Goal: Task Accomplishment & Management: Manage account settings

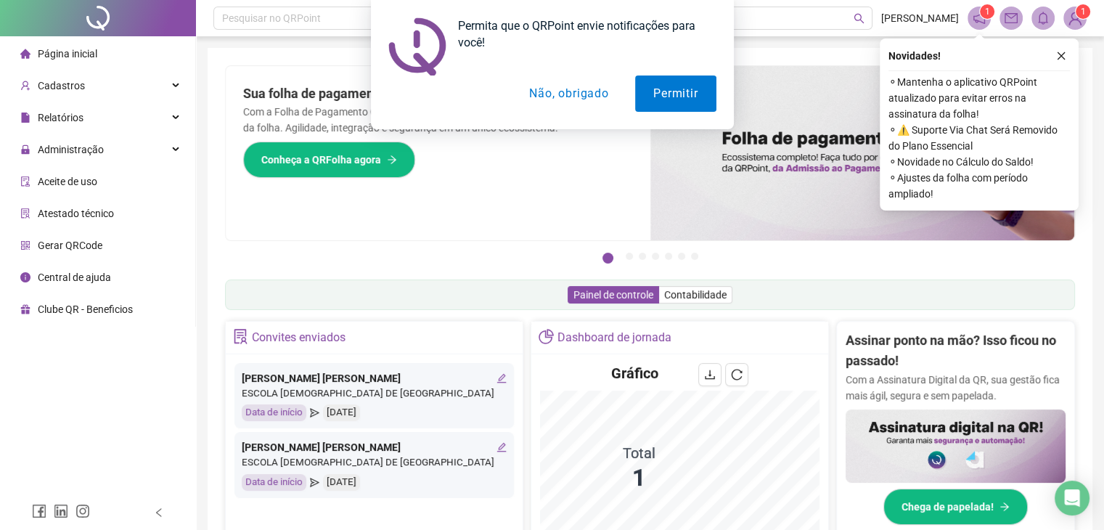
click at [575, 94] on button "Não, obrigado" at bounding box center [568, 93] width 115 height 36
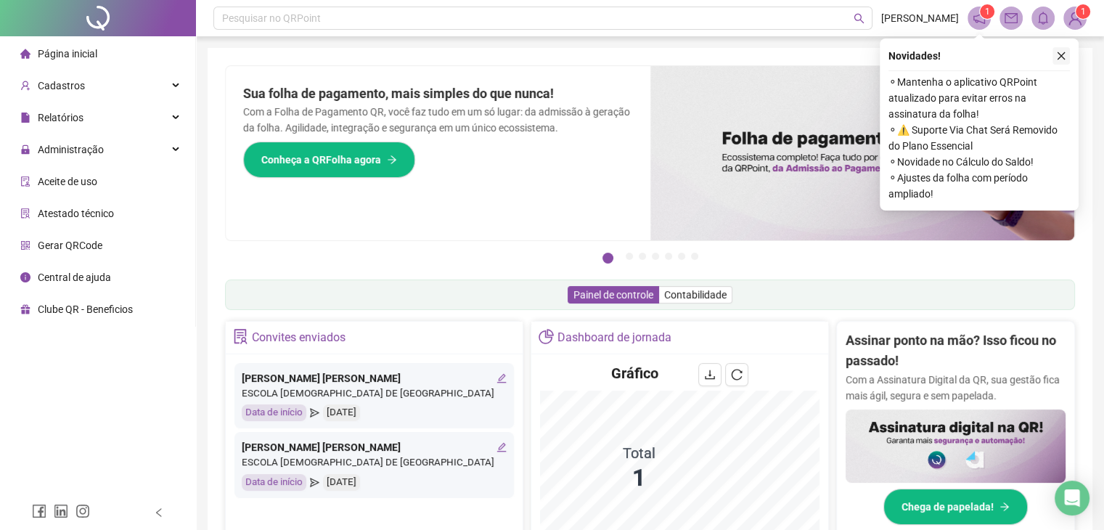
click at [1063, 52] on icon "close" at bounding box center [1061, 56] width 10 height 10
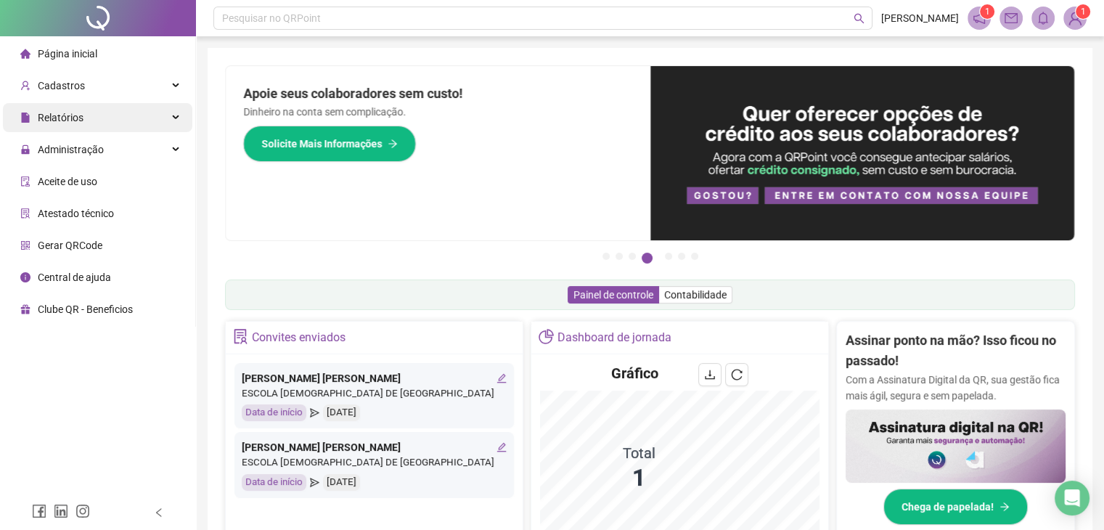
click at [73, 116] on span "Relatórios" at bounding box center [61, 118] width 46 height 12
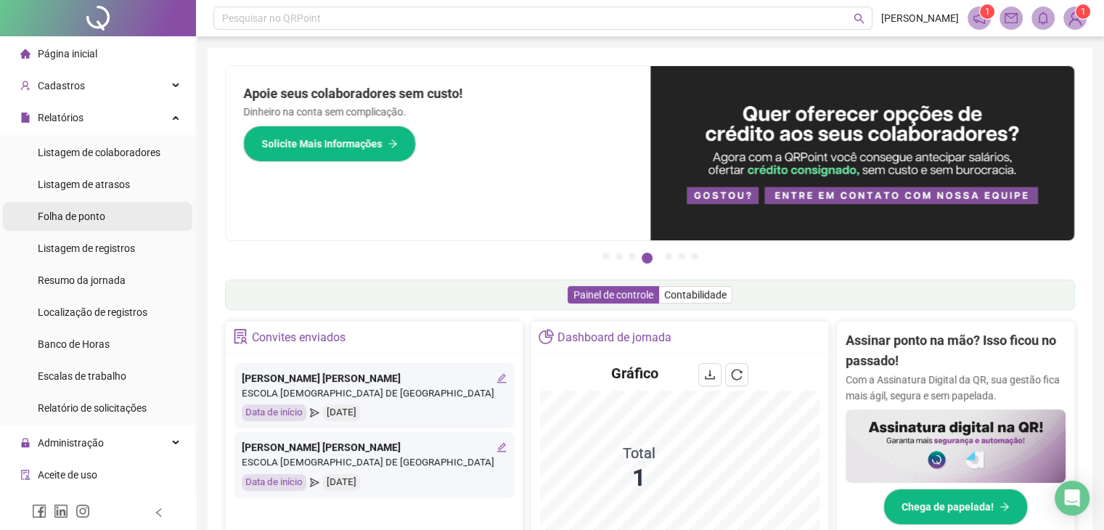
click at [98, 216] on span "Folha de ponto" at bounding box center [71, 216] width 67 height 12
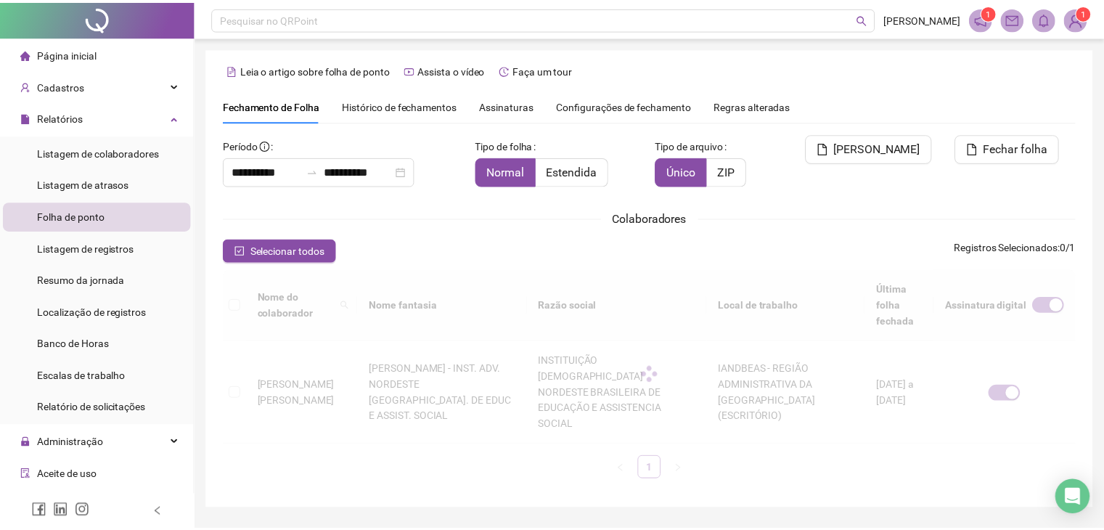
scroll to position [9, 0]
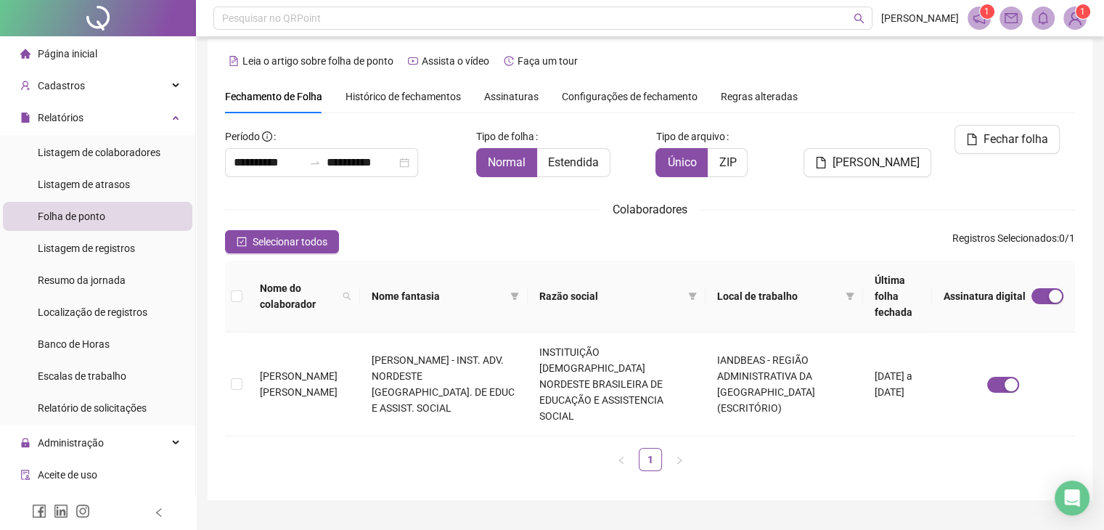
click at [506, 94] on span "Assinaturas" at bounding box center [511, 96] width 54 height 10
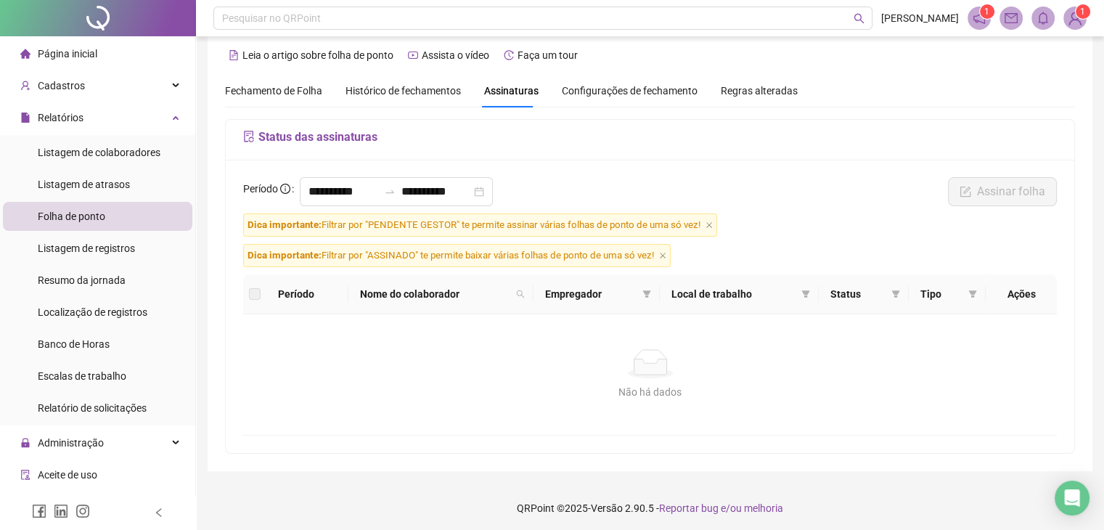
scroll to position [17, 0]
click at [662, 86] on span "Configurações de fechamento" at bounding box center [630, 88] width 136 height 10
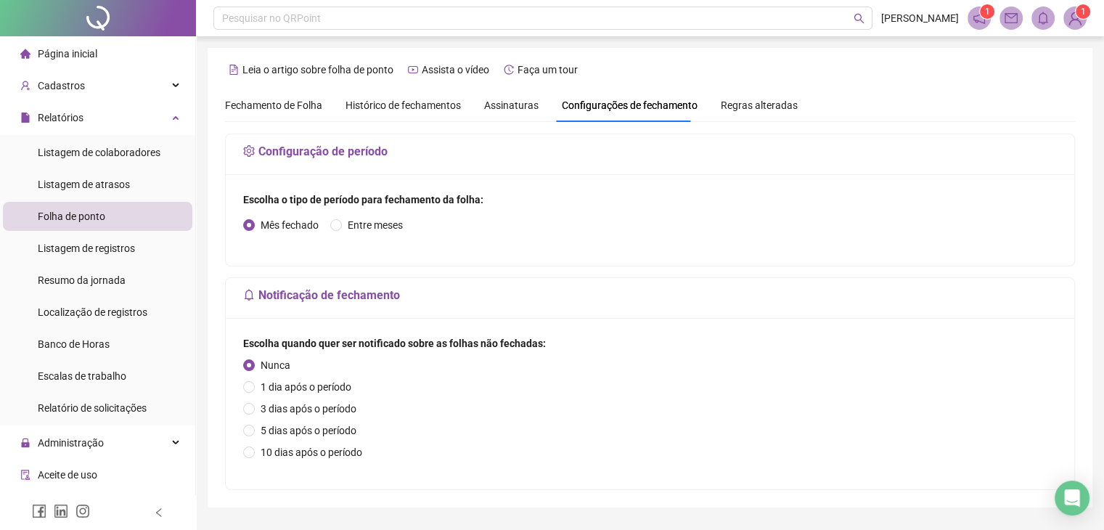
click at [508, 102] on span "Assinaturas" at bounding box center [511, 105] width 54 height 10
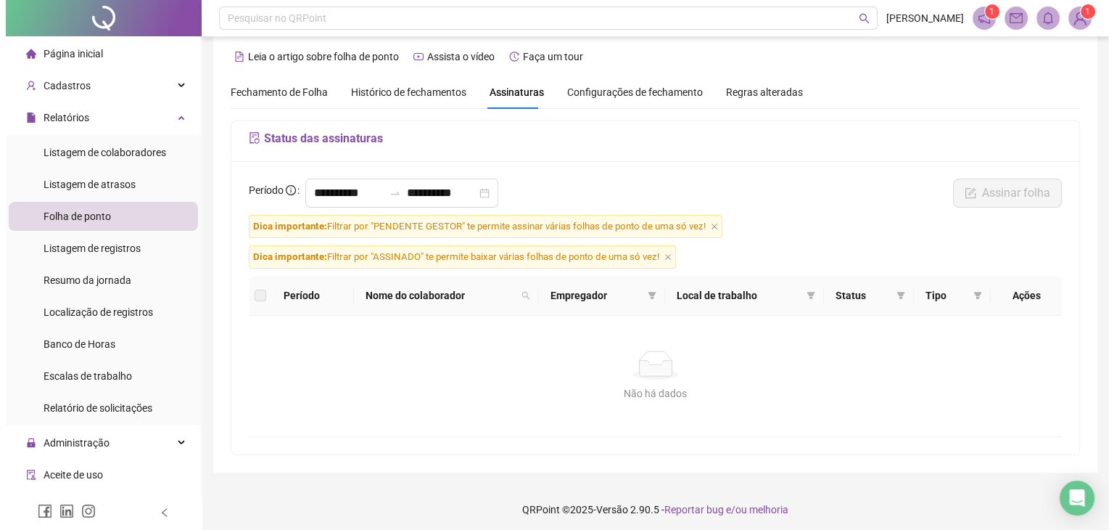
scroll to position [17, 0]
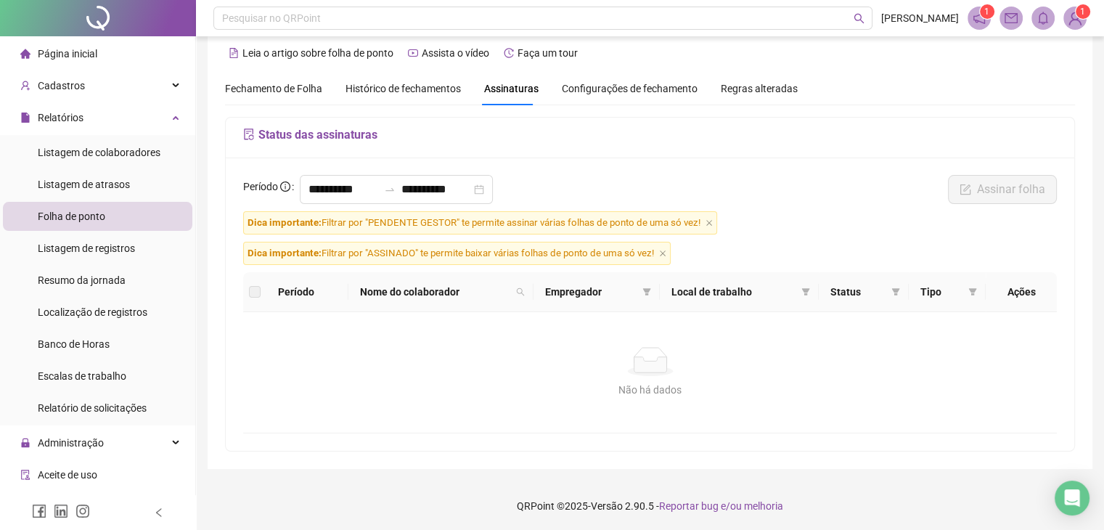
click at [987, 12] on span "1" at bounding box center [986, 12] width 5 height 10
click at [982, 9] on sup "1" at bounding box center [986, 11] width 15 height 15
click at [484, 189] on icon "close-circle" at bounding box center [479, 189] width 10 height 10
click at [330, 195] on input at bounding box center [343, 189] width 70 height 17
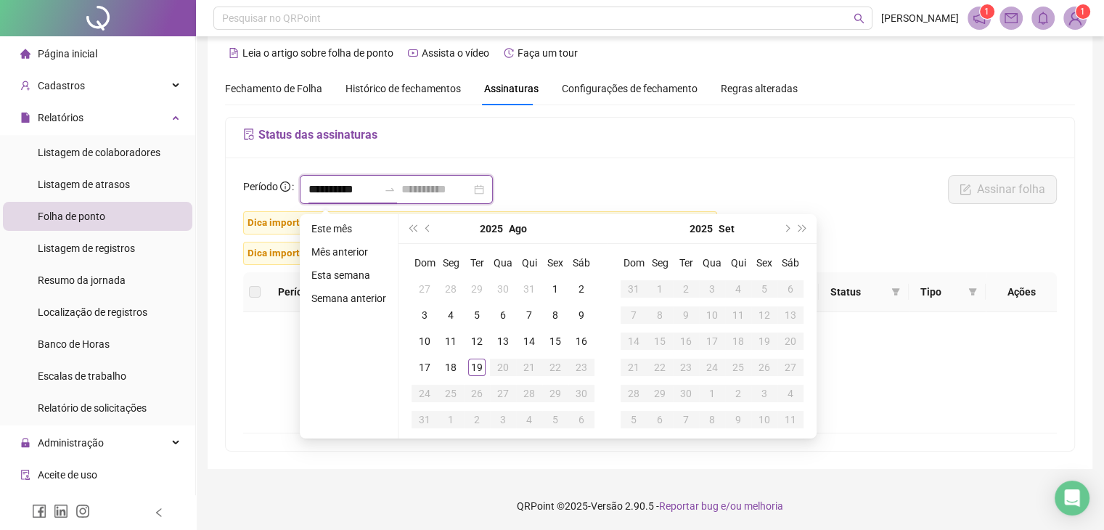
type input "**********"
click at [430, 231] on button "prev-year" at bounding box center [428, 228] width 16 height 29
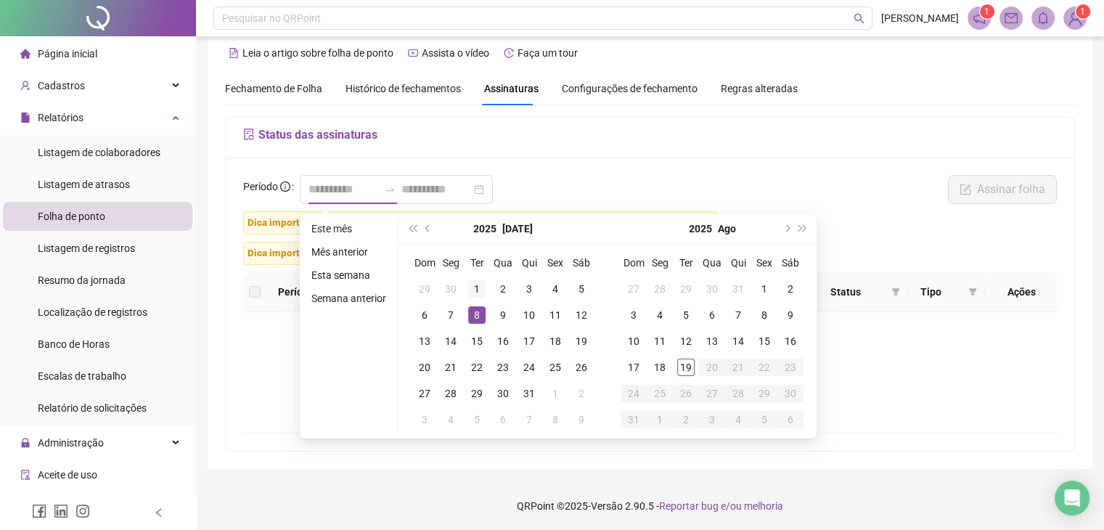
type input "**********"
click at [476, 291] on div "1" at bounding box center [476, 288] width 17 height 17
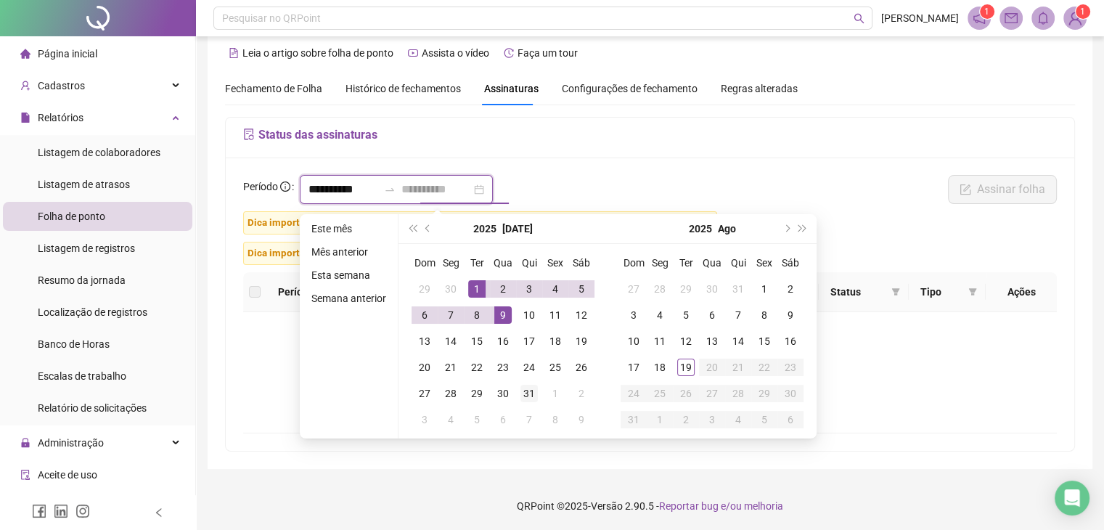
type input "**********"
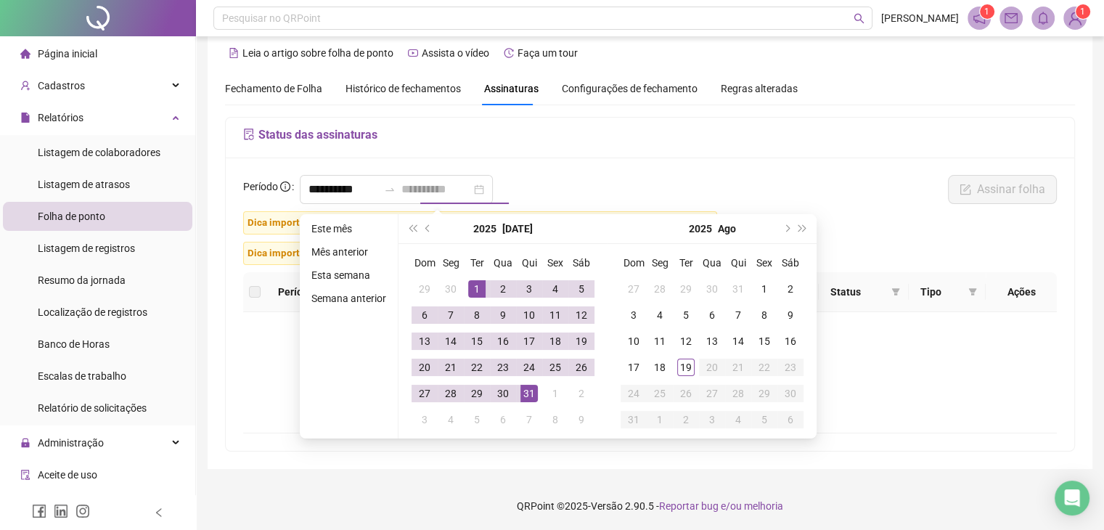
click at [532, 395] on div "31" at bounding box center [528, 393] width 17 height 17
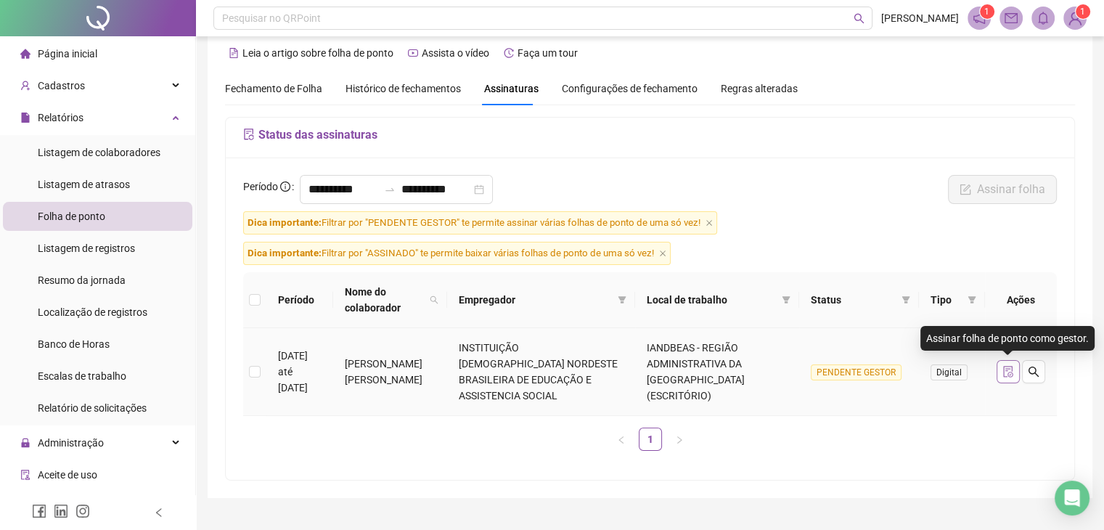
click at [1007, 369] on icon "file-done" at bounding box center [1008, 372] width 12 height 12
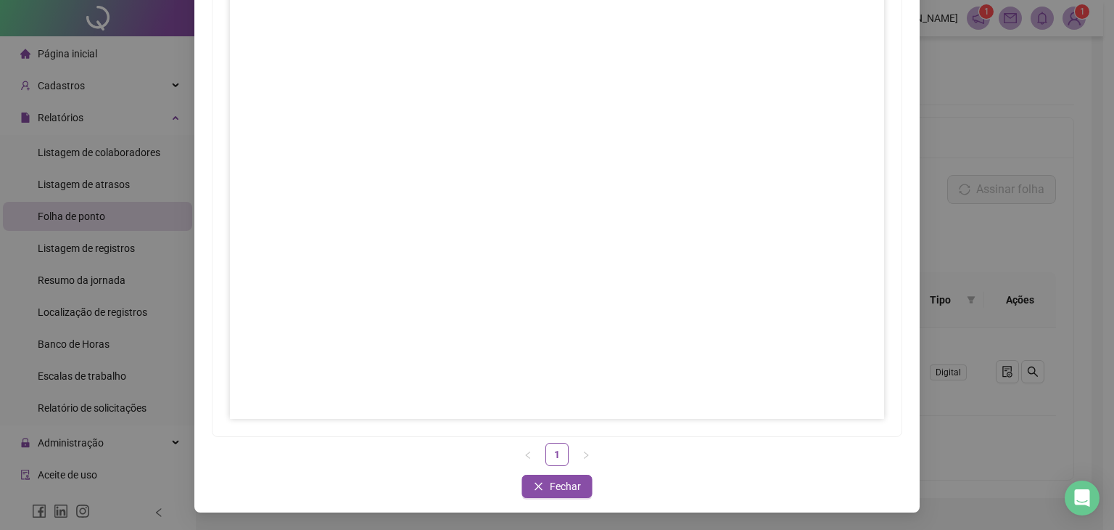
scroll to position [128, 0]
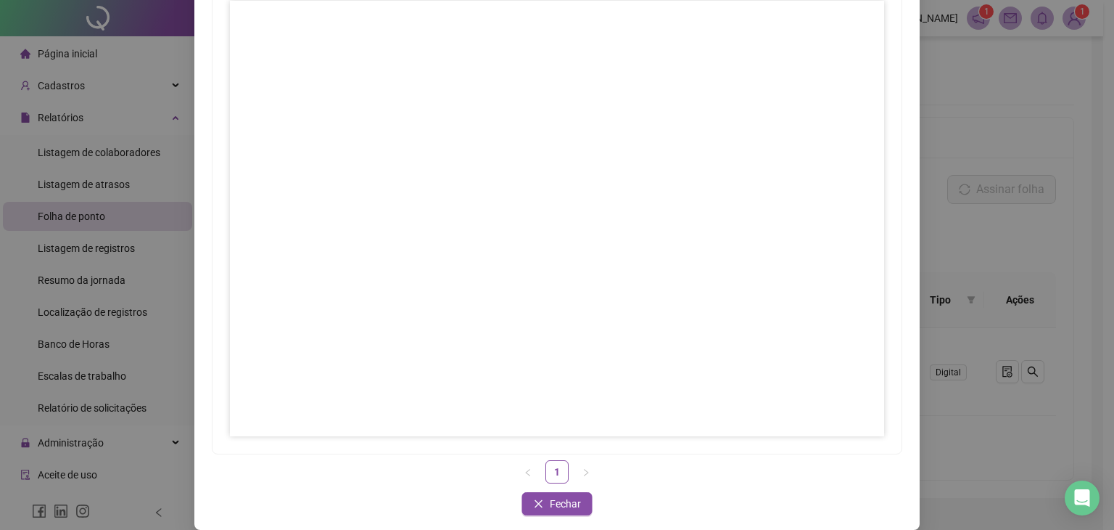
click at [1048, 75] on div "Assinar folhas de ponto 1 Fechar Fechar" at bounding box center [557, 265] width 1114 height 530
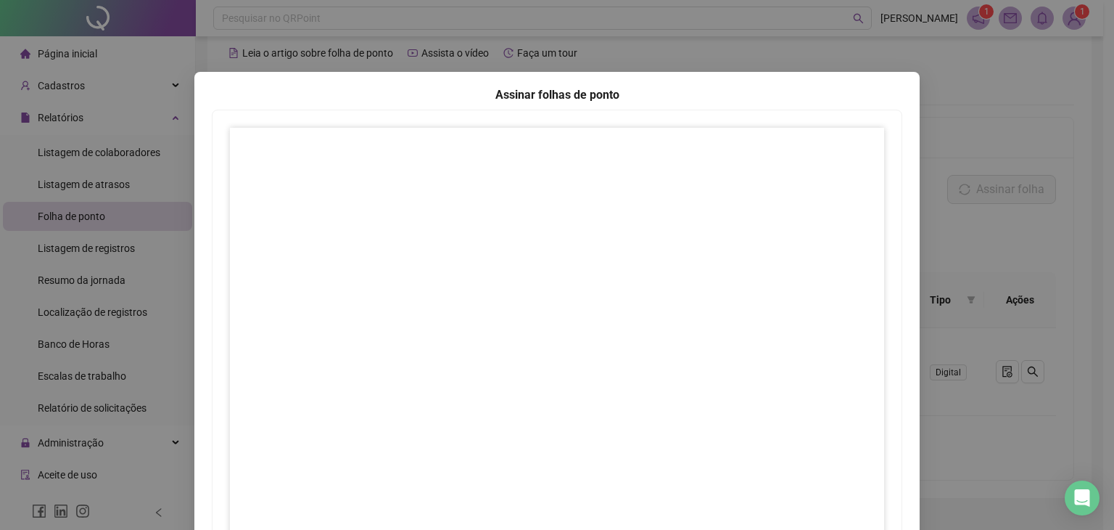
scroll to position [0, 0]
click at [990, 117] on div "Assinar folhas de ponto 1 Fechar Fechar" at bounding box center [557, 265] width 1114 height 530
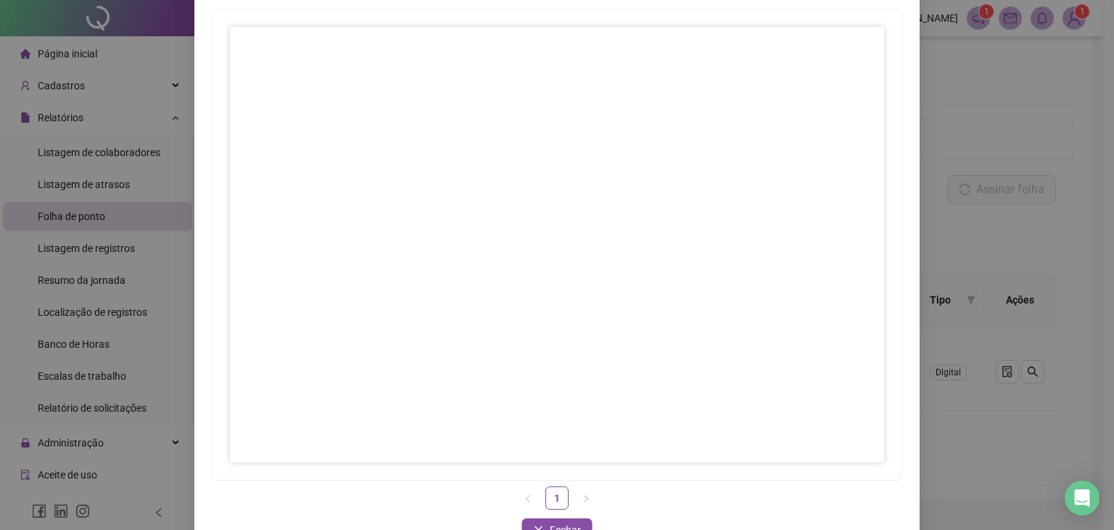
scroll to position [145, 0]
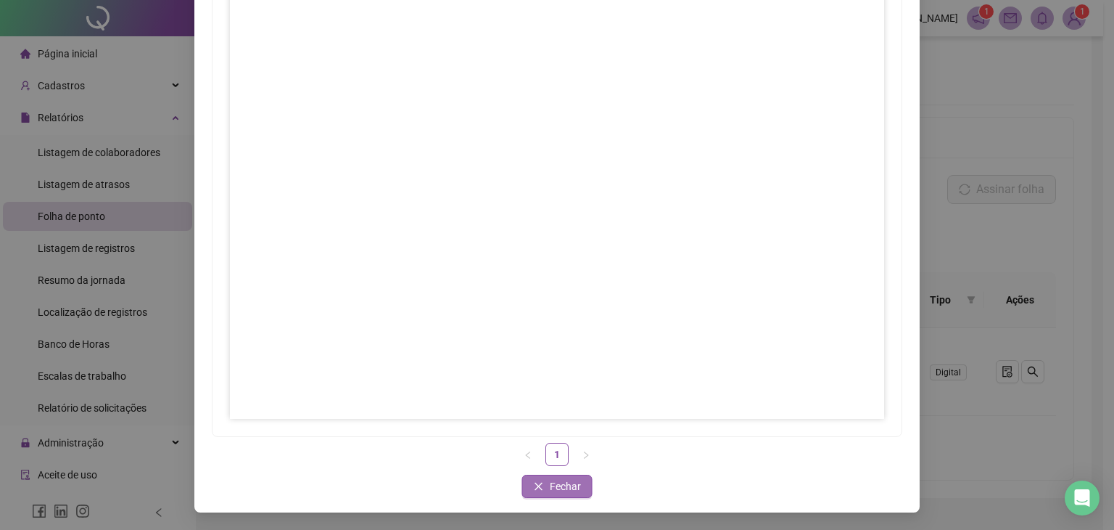
click at [563, 485] on span "Fechar" at bounding box center [565, 486] width 31 height 16
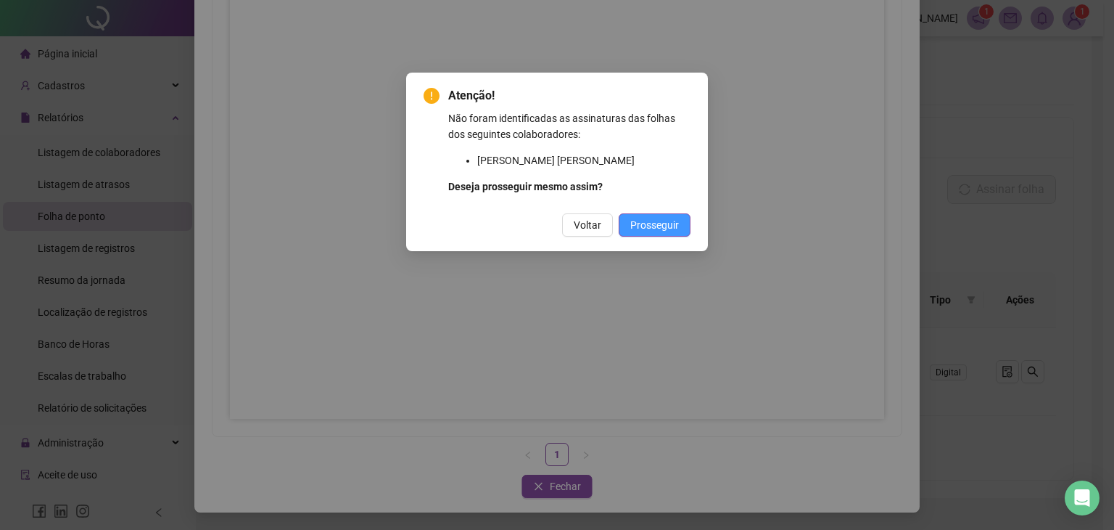
click at [641, 224] on span "Prosseguir" at bounding box center [654, 225] width 49 height 16
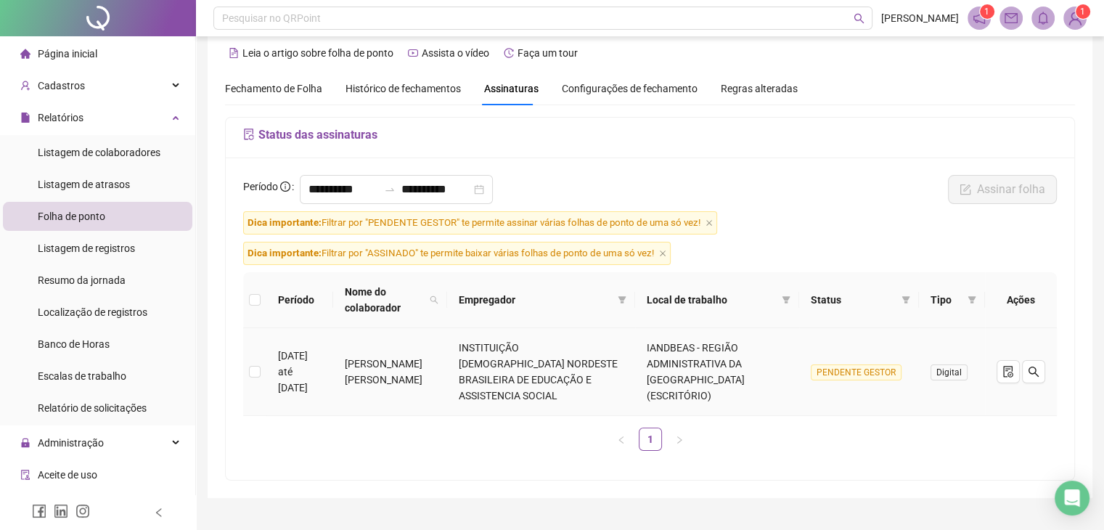
click at [948, 370] on span "Digital" at bounding box center [948, 372] width 37 height 16
click at [871, 372] on span "PENDENTE GESTOR" at bounding box center [855, 372] width 91 height 16
click at [1031, 372] on icon "search" at bounding box center [1033, 371] width 10 height 10
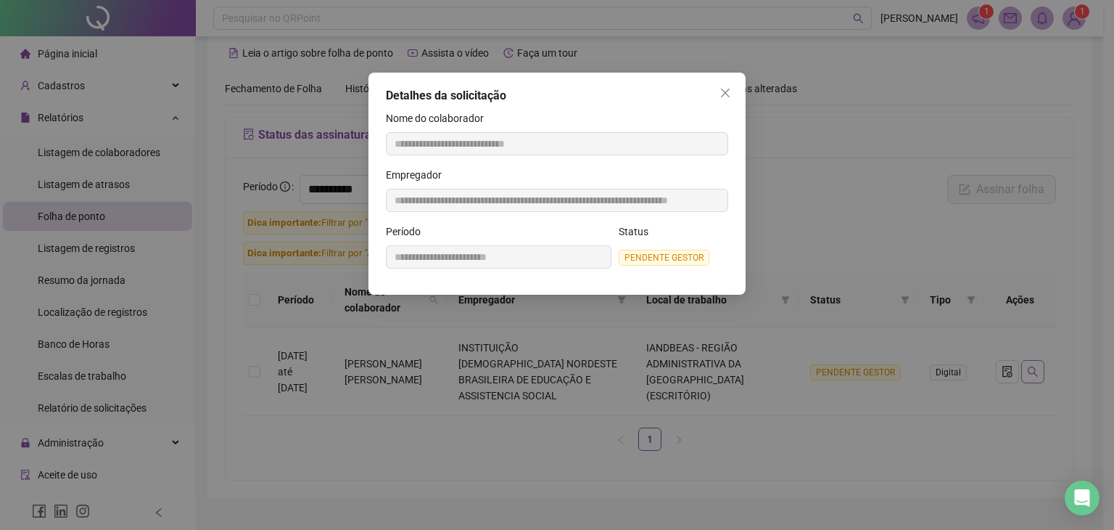
click at [1031, 373] on div "**********" at bounding box center [557, 265] width 1114 height 530
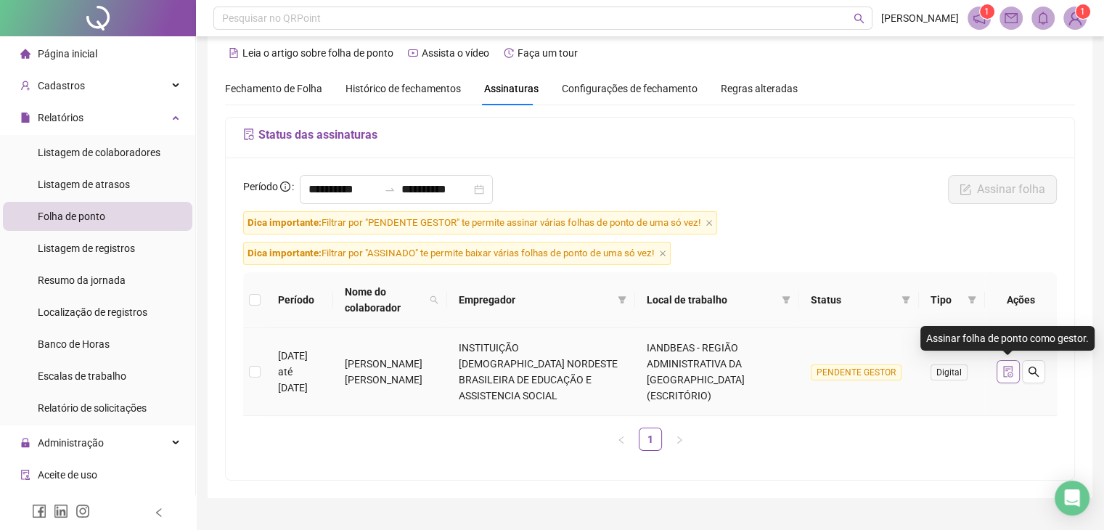
click at [1009, 368] on icon "file-done" at bounding box center [1008, 372] width 12 height 12
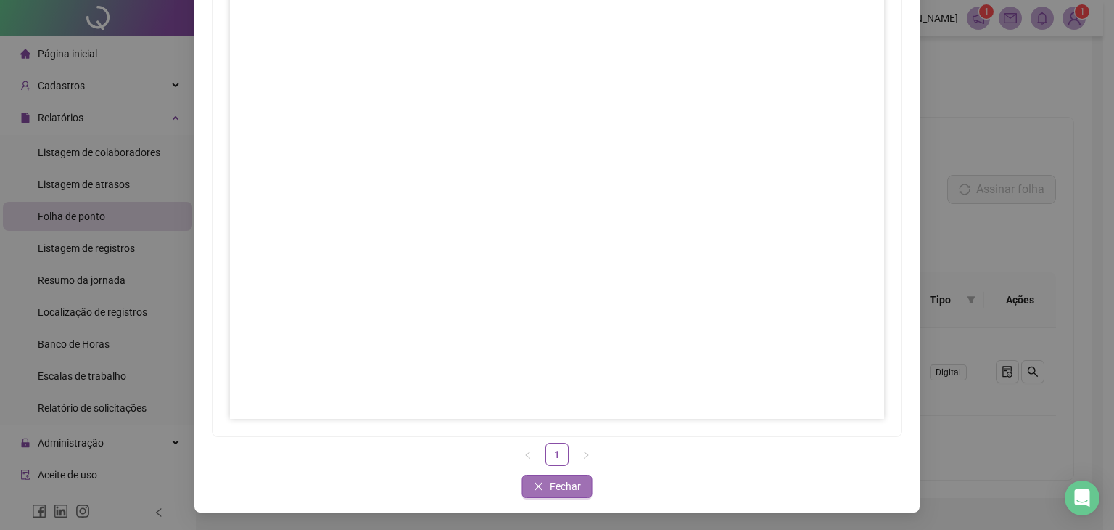
click at [565, 487] on span "Fechar" at bounding box center [565, 486] width 31 height 16
click at [550, 485] on span "Fechar" at bounding box center [565, 486] width 31 height 16
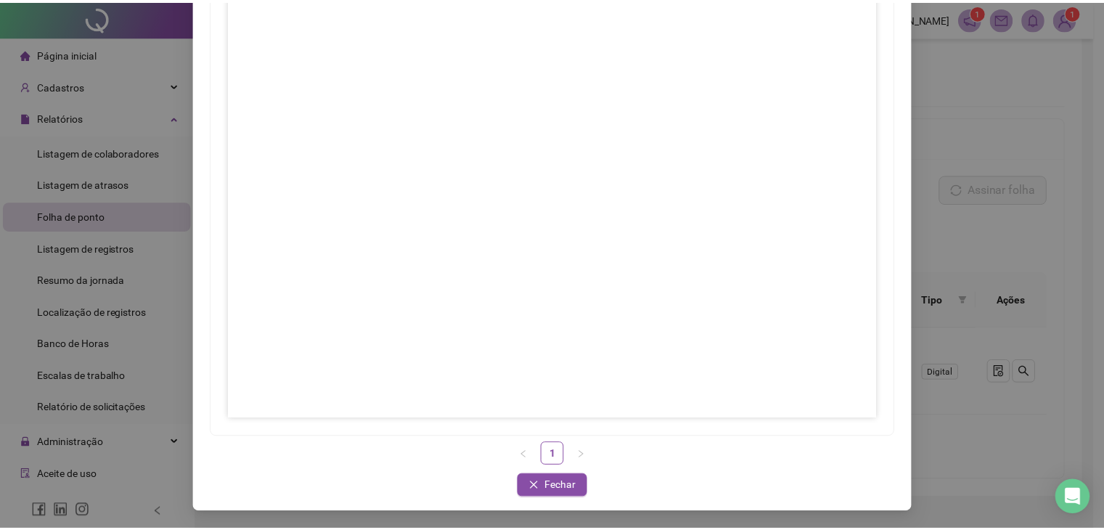
scroll to position [0, 0]
